Goal: Information Seeking & Learning: Learn about a topic

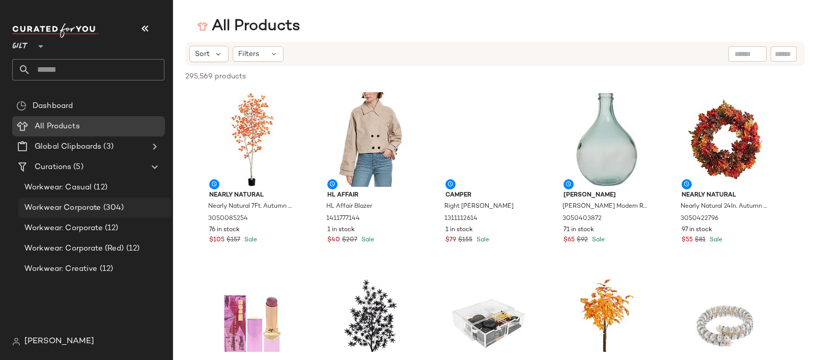
click at [127, 203] on div "Workwear Corporate (304)" at bounding box center [94, 208] width 146 height 12
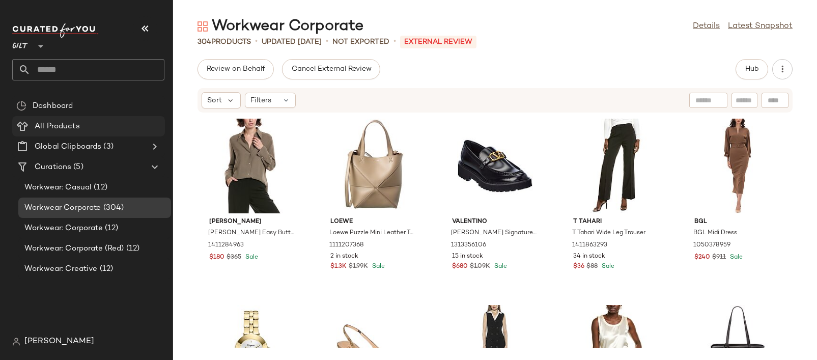
click at [74, 128] on span "All Products" at bounding box center [57, 127] width 45 height 12
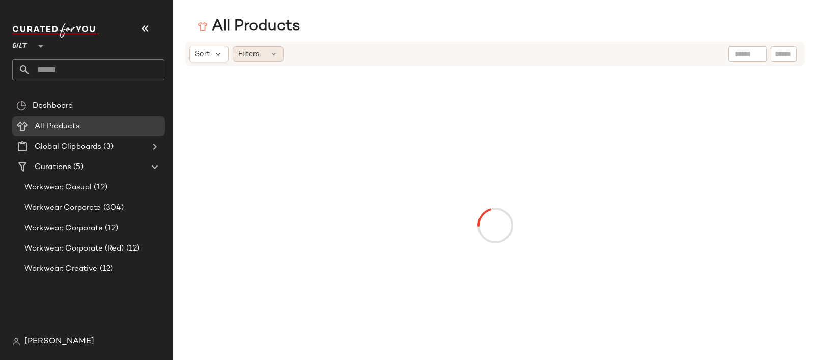
click at [253, 57] on span "Filters" at bounding box center [248, 54] width 21 height 11
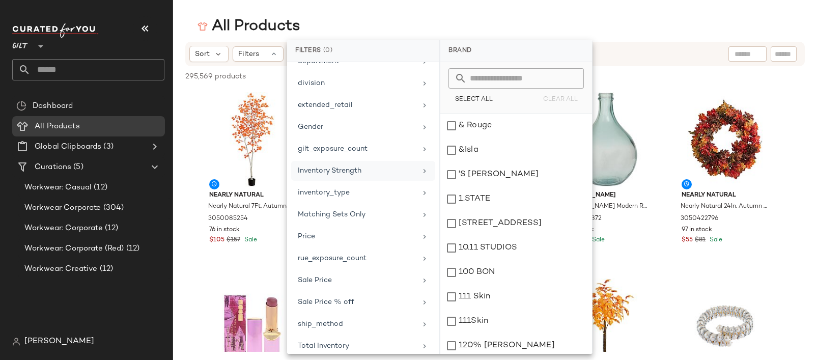
scroll to position [176, 0]
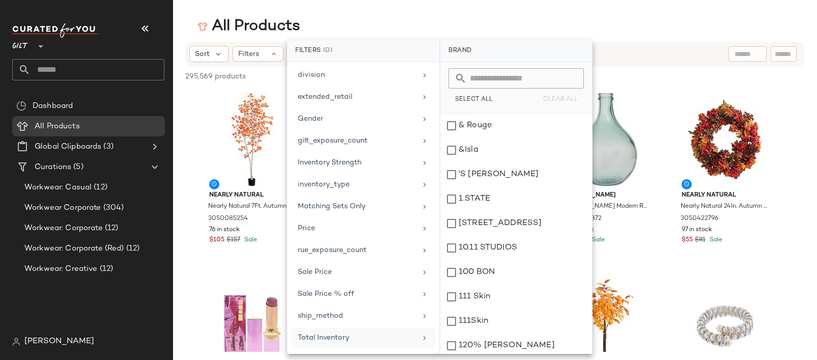
click at [357, 335] on div "Total Inventory" at bounding box center [357, 338] width 119 height 11
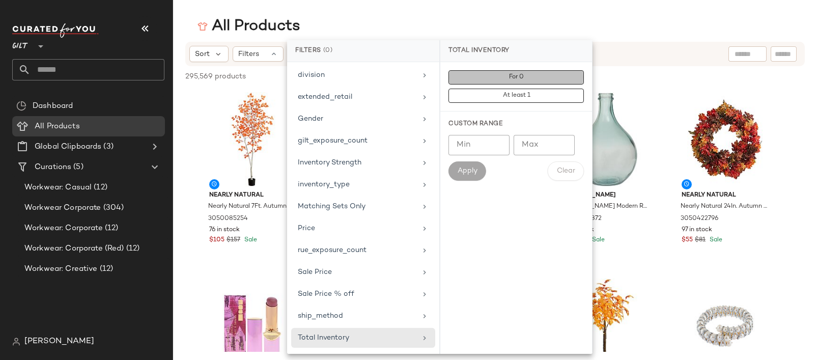
click at [522, 79] on span "For 0" at bounding box center [516, 77] width 15 height 7
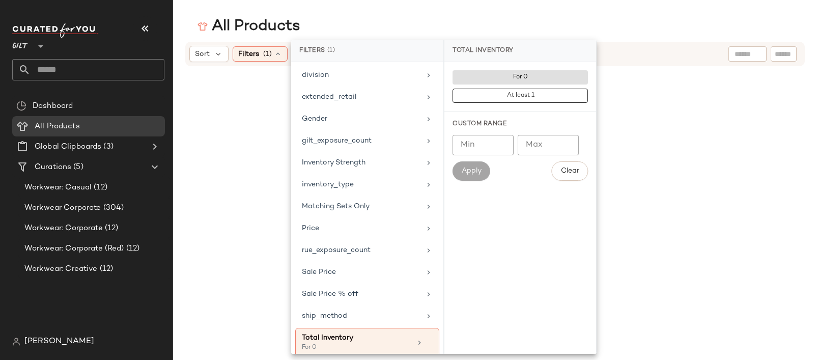
click at [641, 20] on div "All Products" at bounding box center [495, 26] width 644 height 20
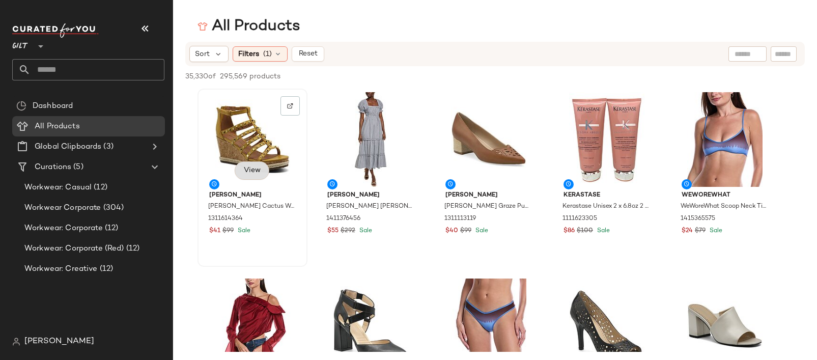
click at [263, 165] on button "View" at bounding box center [252, 170] width 35 height 18
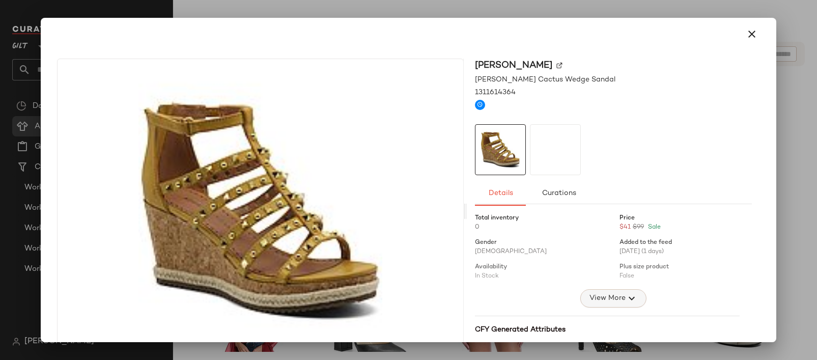
scroll to position [8, 0]
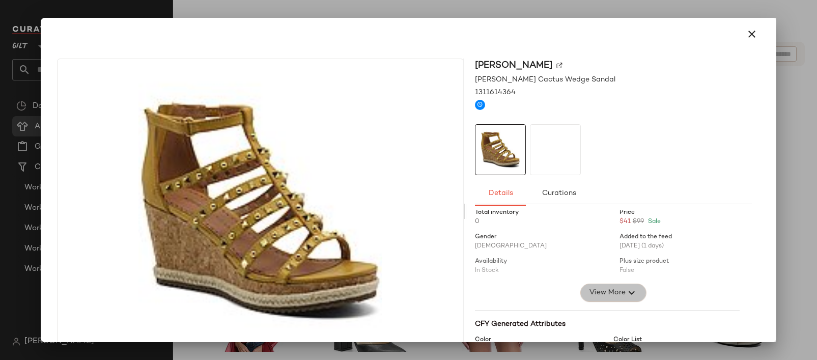
click at [610, 284] on button "View More" at bounding box center [614, 293] width 66 height 18
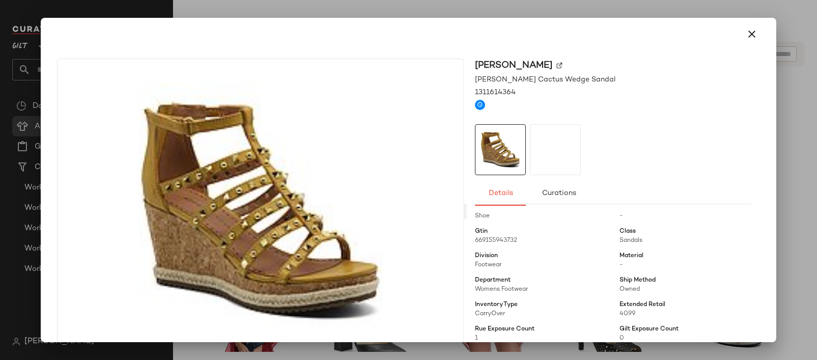
scroll to position [113, 0]
click at [749, 33] on icon "button" at bounding box center [752, 34] width 12 height 12
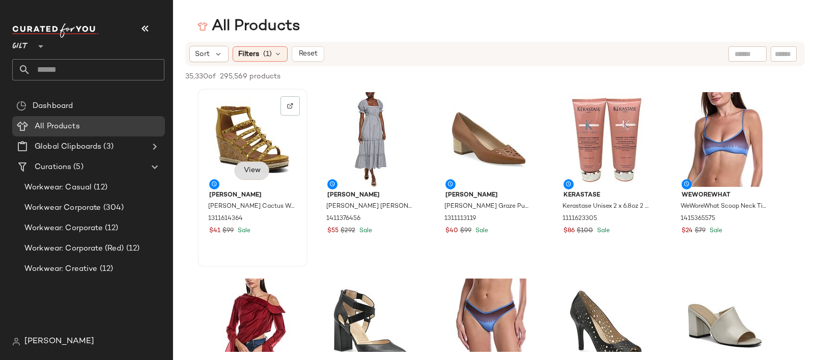
click at [262, 173] on button "View" at bounding box center [252, 170] width 35 height 18
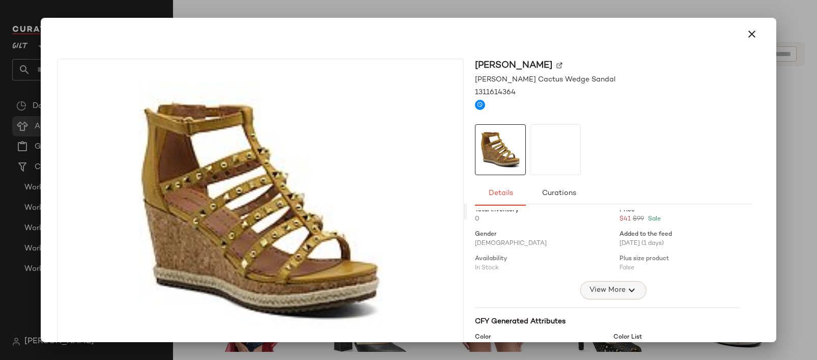
click at [616, 287] on span "View More" at bounding box center [607, 290] width 37 height 12
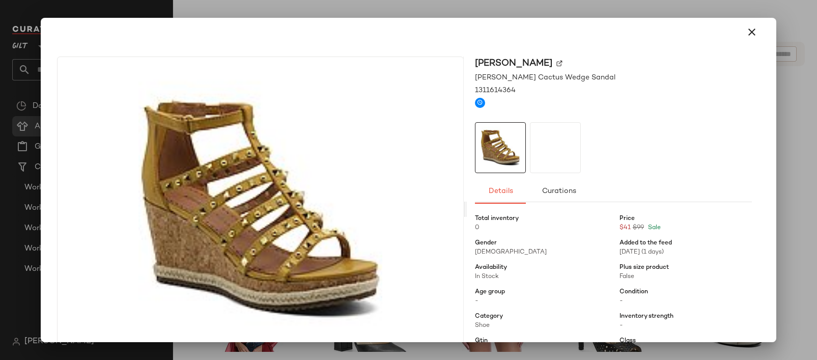
scroll to position [0, 0]
